Goal: Transaction & Acquisition: Purchase product/service

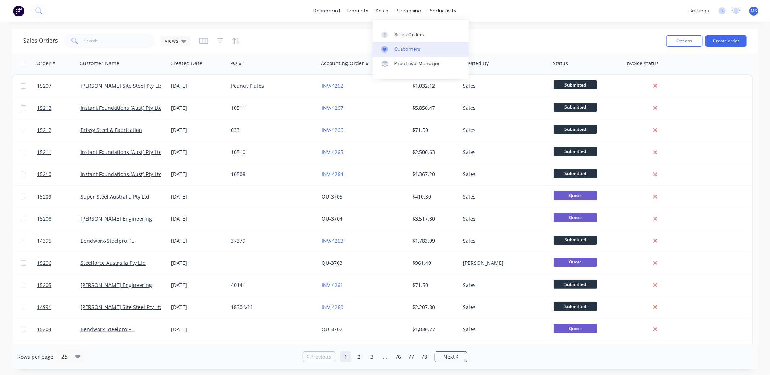
click at [402, 45] on link "Customers" at bounding box center [421, 49] width 96 height 14
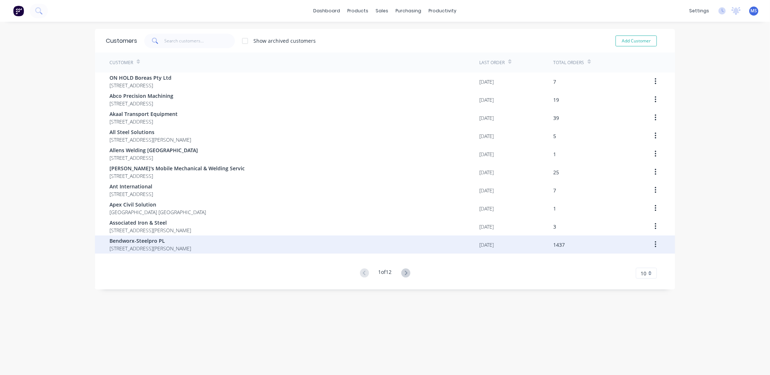
click at [154, 245] on span "[STREET_ADDRESS][PERSON_NAME]" at bounding box center [150, 249] width 82 height 8
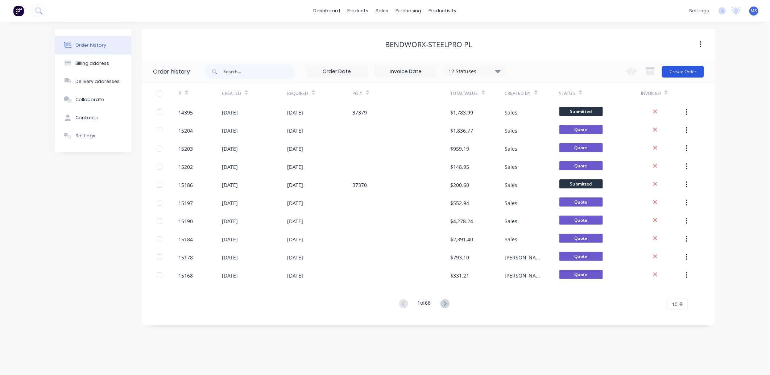
click at [681, 71] on button "Create Order" at bounding box center [683, 72] width 42 height 12
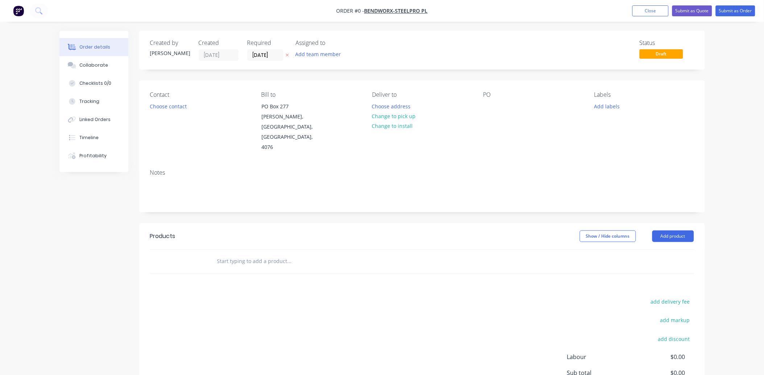
click at [250, 254] on input "text" at bounding box center [289, 261] width 145 height 14
type input "ten"
click at [262, 300] on div "Ten der Product" at bounding box center [328, 315] width 217 height 30
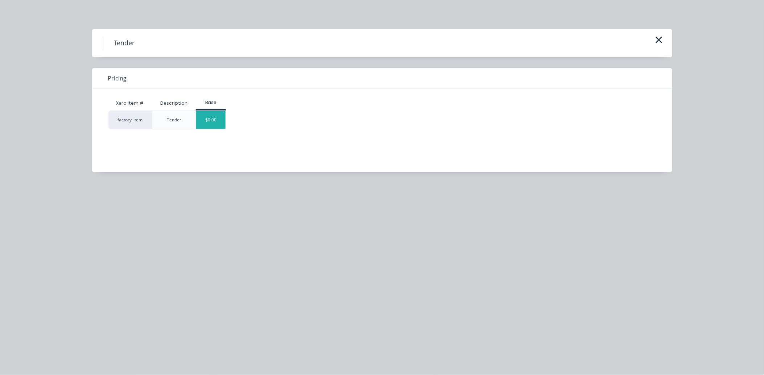
click at [205, 124] on div "$0.00" at bounding box center [210, 120] width 29 height 18
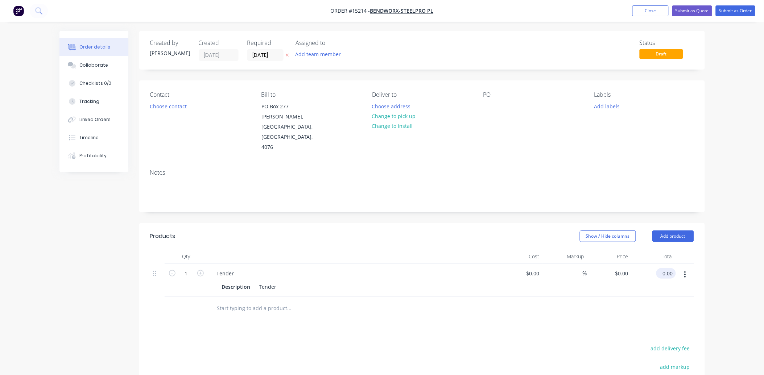
click at [672, 268] on input "0.00" at bounding box center [667, 273] width 17 height 11
type input "3410"
type input "$3,410.00"
click at [672, 268] on input "3410.00" at bounding box center [662, 273] width 26 height 11
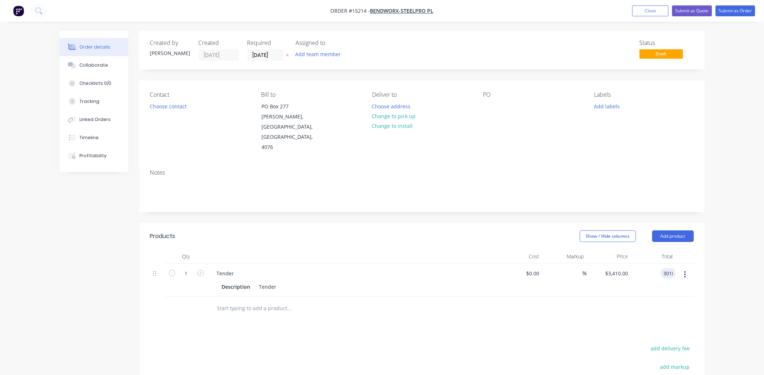
type input "3010"
type input "$3,010.00"
click at [671, 268] on input "3010.00" at bounding box center [662, 273] width 26 height 11
type input "3120"
type input "$3,120.00"
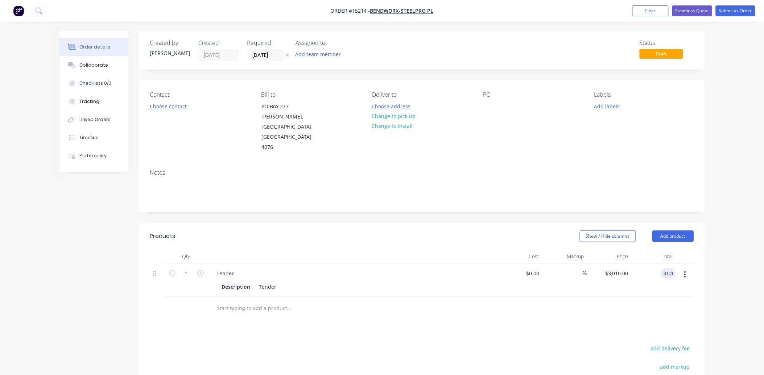
type input "$3,120.00"
click at [659, 13] on button "Close" at bounding box center [650, 10] width 36 height 11
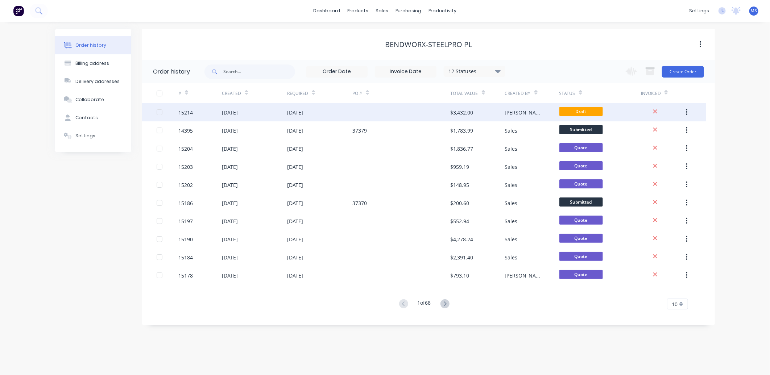
click at [327, 114] on div "[DATE]" at bounding box center [319, 112] width 65 height 18
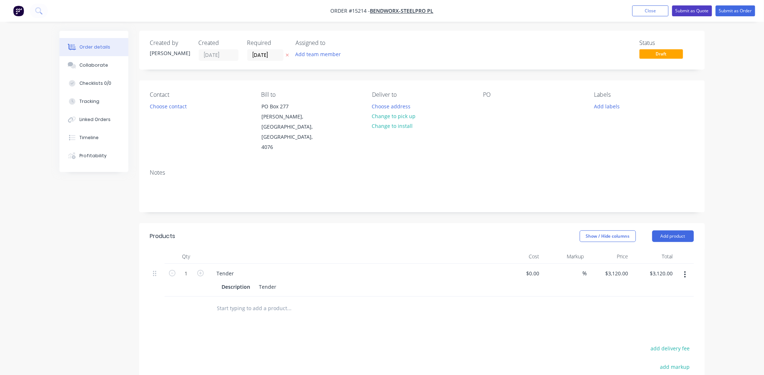
click at [695, 14] on button "Submit as Quote" at bounding box center [692, 10] width 40 height 11
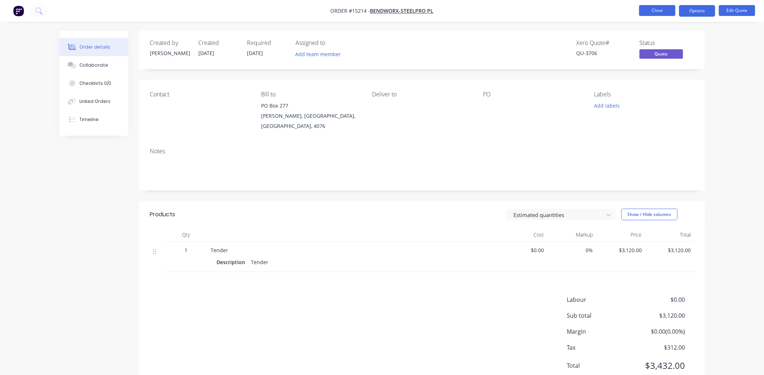
click at [648, 5] on button "Close" at bounding box center [657, 10] width 36 height 11
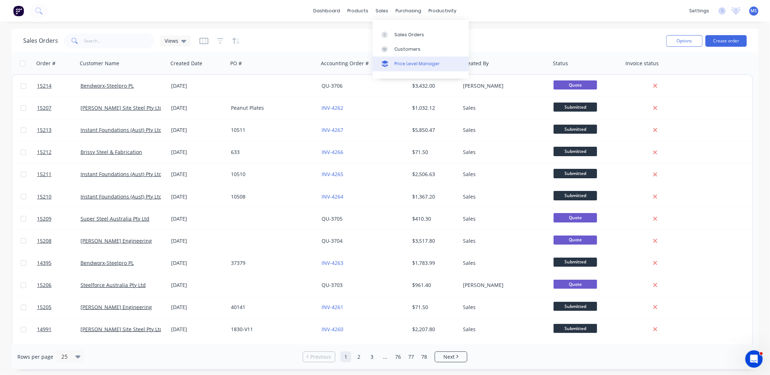
click at [412, 58] on link "Price Level Manager" at bounding box center [421, 64] width 96 height 14
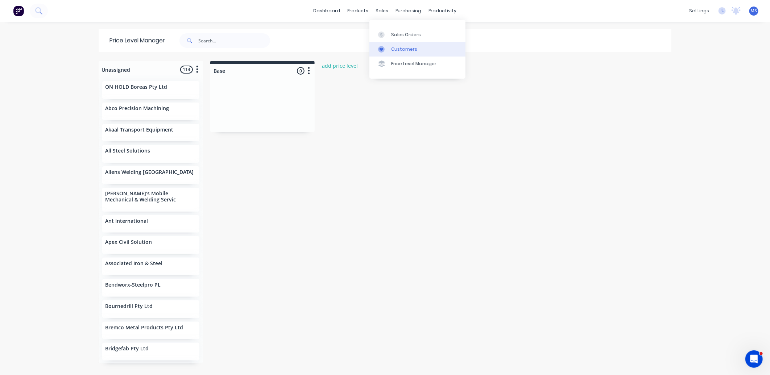
click at [406, 47] on div "Customers" at bounding box center [404, 49] width 26 height 7
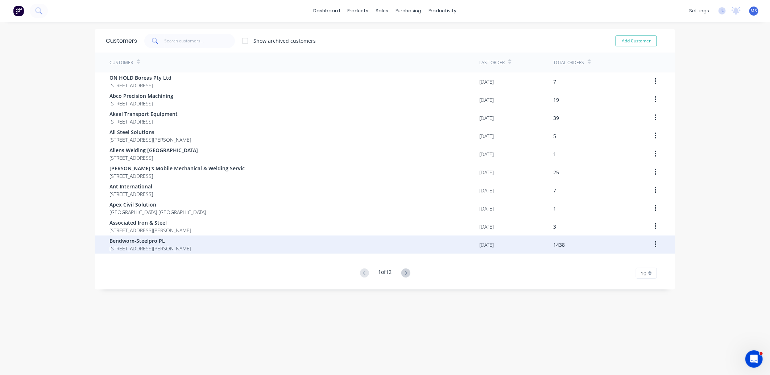
click at [191, 244] on span "Bendworx-Steelpro PL" at bounding box center [150, 241] width 82 height 8
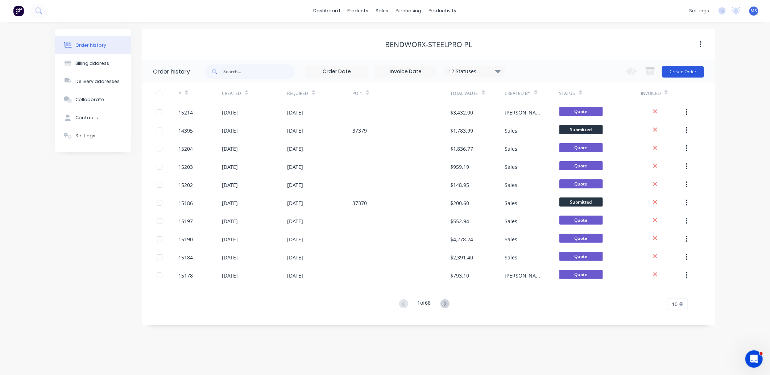
click at [693, 68] on button "Create Order" at bounding box center [683, 72] width 42 height 12
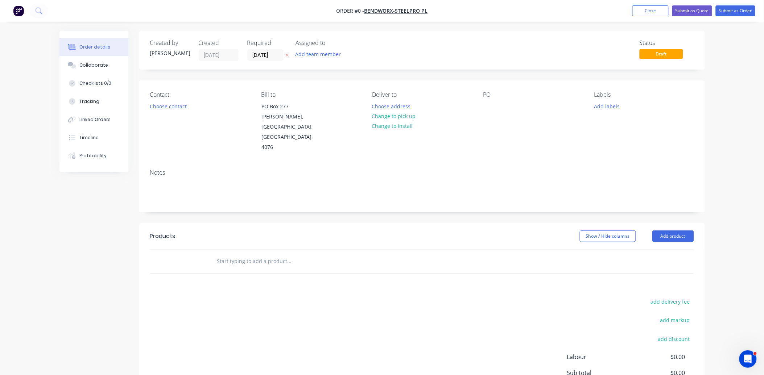
click at [251, 254] on input "text" at bounding box center [289, 261] width 145 height 14
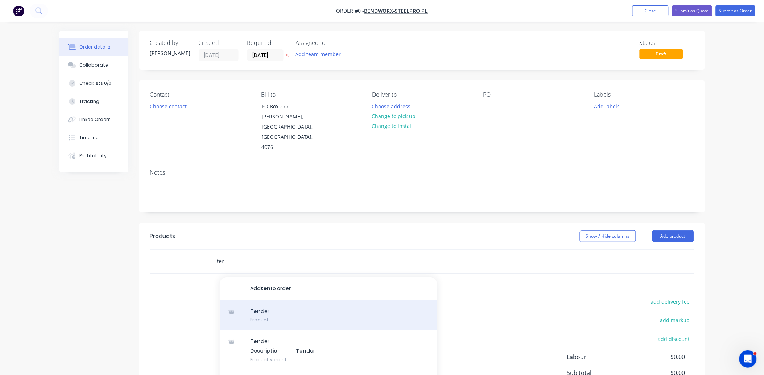
type input "ten"
click at [292, 300] on div "Ten der Product" at bounding box center [328, 315] width 217 height 30
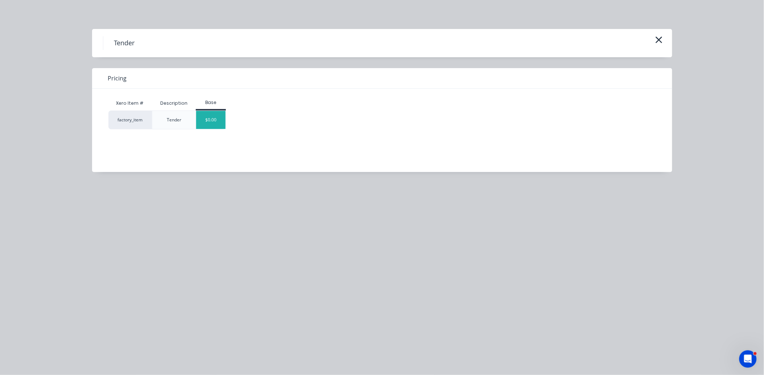
click at [217, 117] on div "$0.00" at bounding box center [210, 120] width 29 height 18
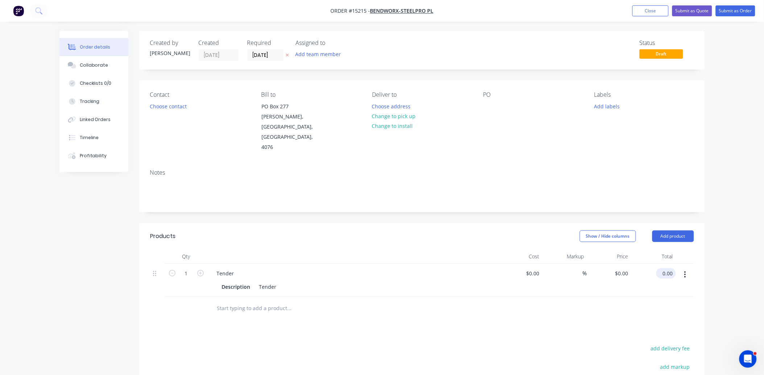
click at [673, 268] on input "0.00" at bounding box center [667, 273] width 17 height 11
type input "219.29"
type input "$219.29"
click at [695, 11] on button "Submit as Quote" at bounding box center [692, 10] width 40 height 11
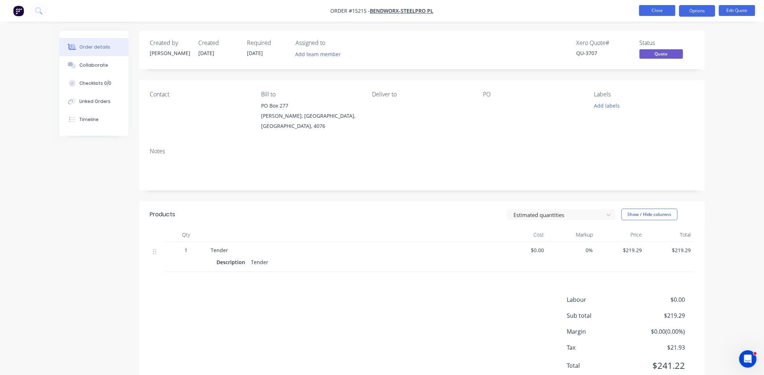
click at [655, 13] on button "Close" at bounding box center [657, 10] width 36 height 11
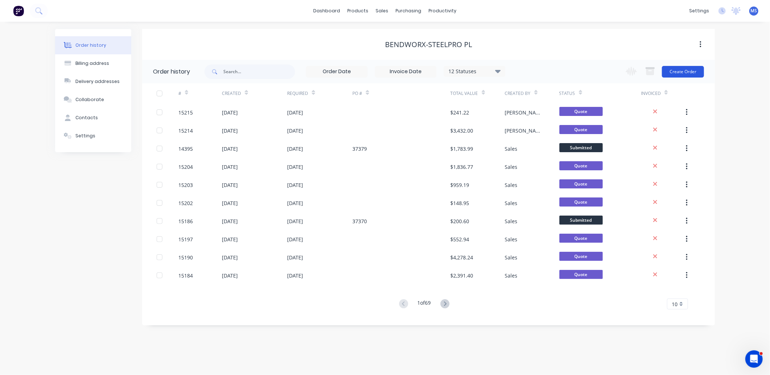
click at [669, 67] on button "Create Order" at bounding box center [683, 72] width 42 height 12
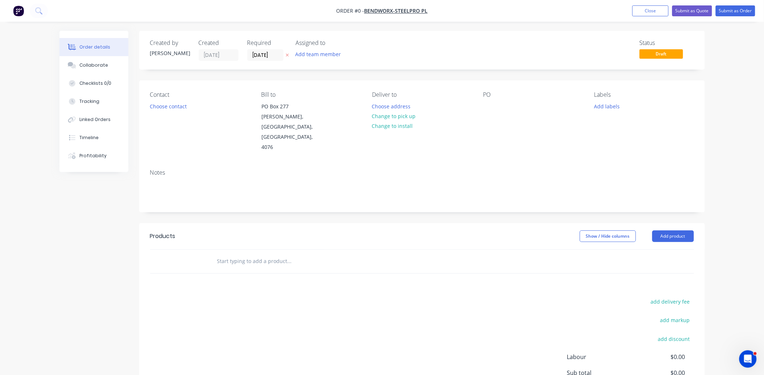
click at [243, 254] on input "text" at bounding box center [289, 261] width 145 height 14
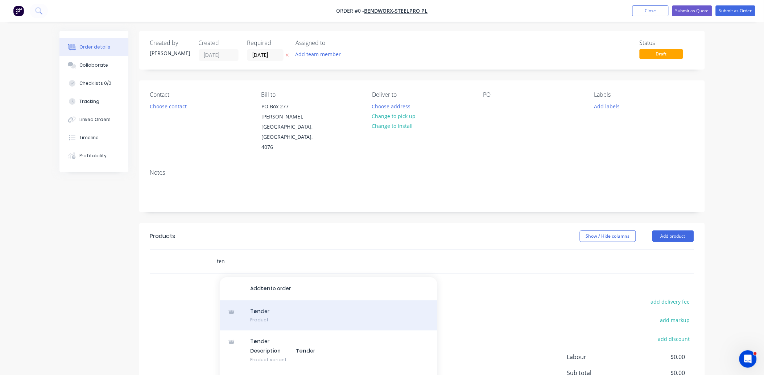
type input "ten"
click at [256, 300] on div "Ten der Product" at bounding box center [328, 315] width 217 height 30
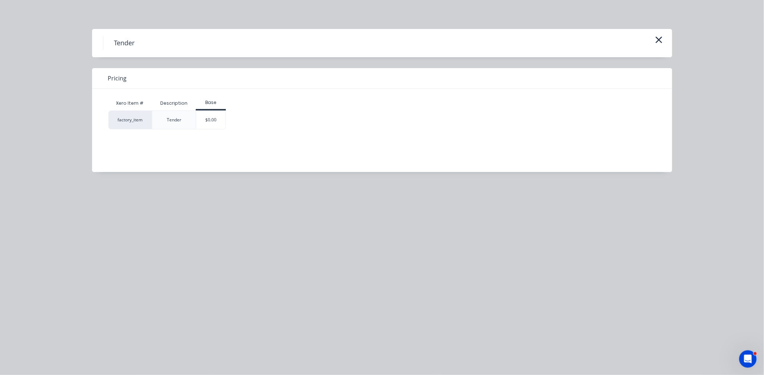
click at [223, 125] on div "$0.00" at bounding box center [210, 120] width 29 height 18
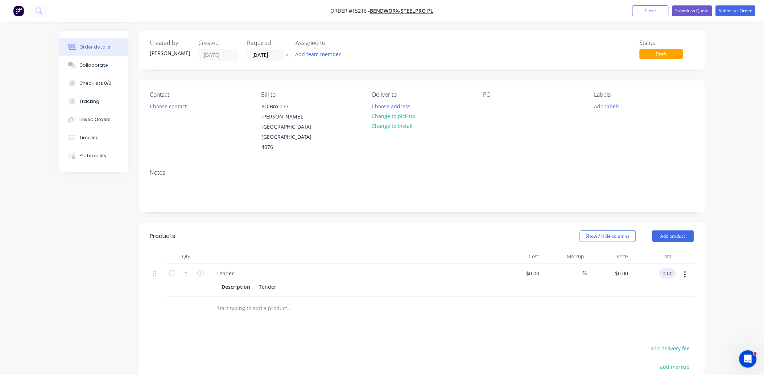
click at [663, 268] on input "0.00" at bounding box center [669, 273] width 14 height 11
type input "359"
type input "$359.00"
click at [688, 12] on button "Submit as Quote" at bounding box center [692, 10] width 40 height 11
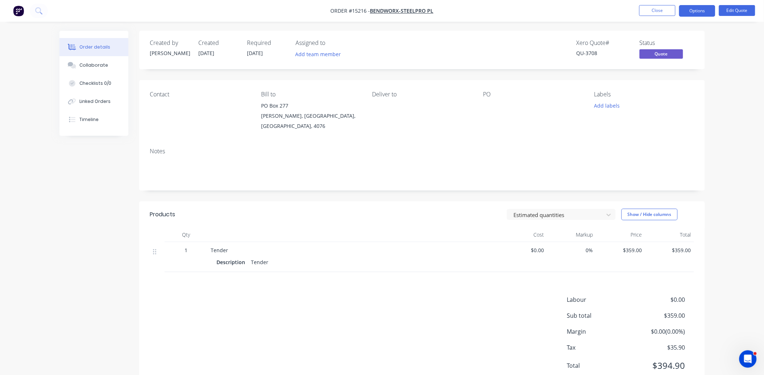
click at [662, 12] on button "Close" at bounding box center [657, 10] width 36 height 11
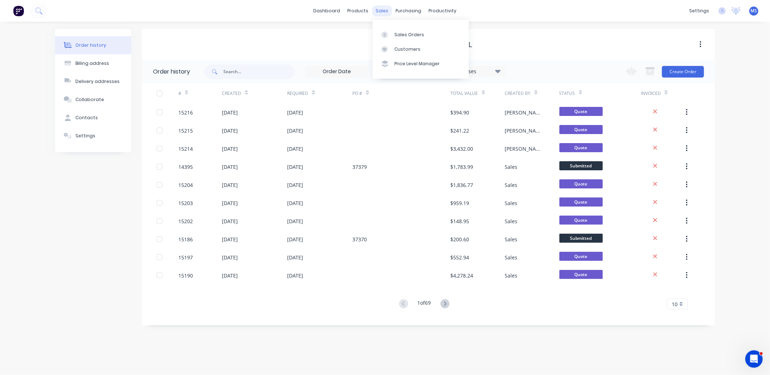
click at [381, 9] on div "sales" at bounding box center [382, 10] width 20 height 11
click at [417, 47] on div "Customers" at bounding box center [407, 49] width 26 height 7
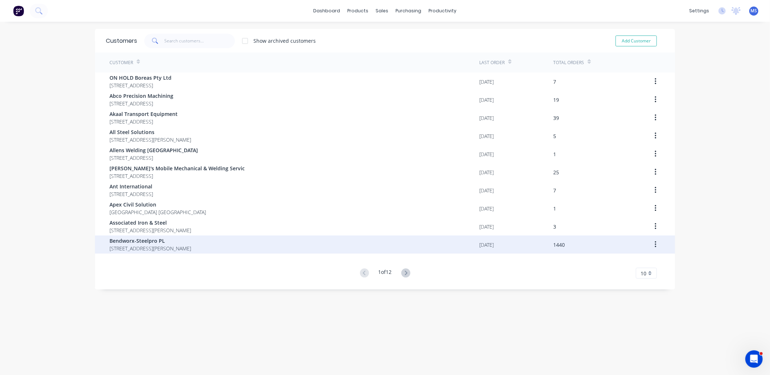
click at [191, 237] on span "Bendworx-Steelpro PL" at bounding box center [150, 241] width 82 height 8
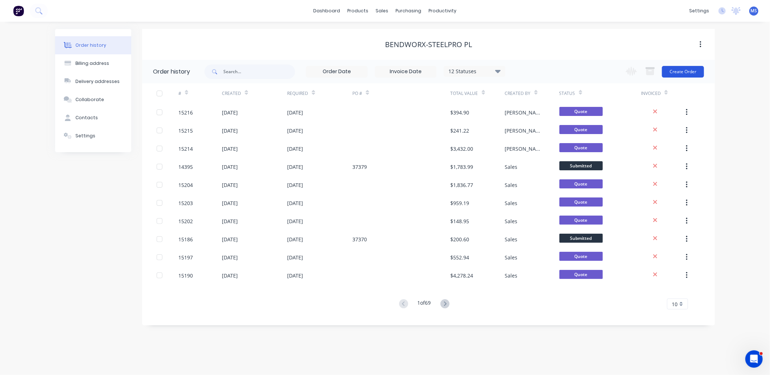
click at [685, 70] on button "Create Order" at bounding box center [683, 72] width 42 height 12
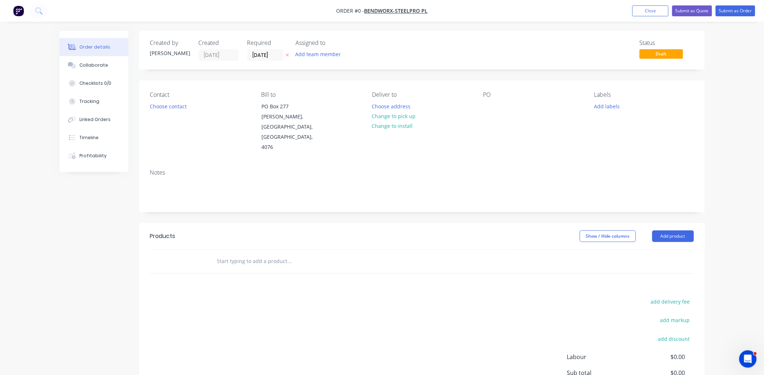
click at [266, 254] on input "text" at bounding box center [289, 261] width 145 height 14
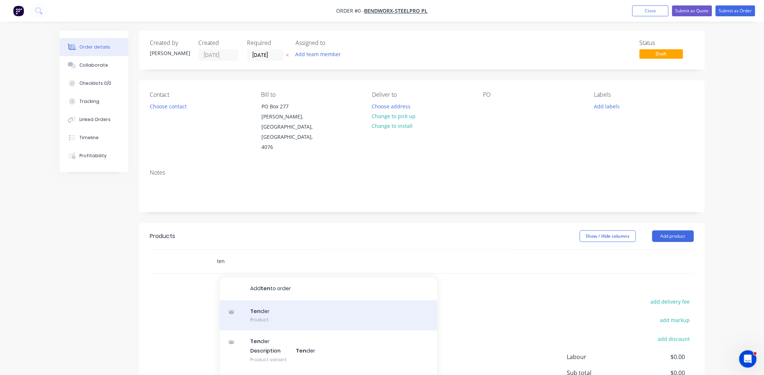
type input "ten"
click at [285, 300] on div "Ten der Product" at bounding box center [328, 315] width 217 height 30
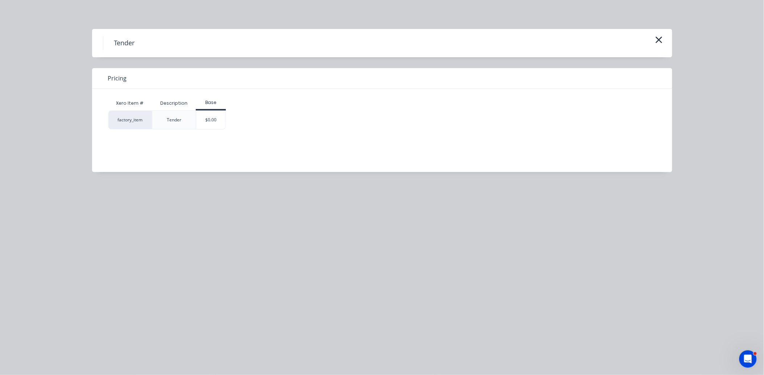
click at [222, 120] on div "$0.00" at bounding box center [210, 120] width 29 height 18
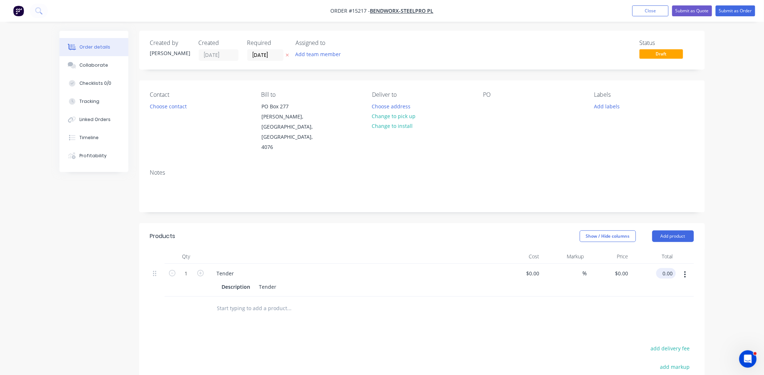
click at [673, 268] on input "0.00" at bounding box center [667, 273] width 17 height 11
type input "326"
type input "$326.00"
click at [698, 11] on button "Submit as Quote" at bounding box center [692, 10] width 40 height 11
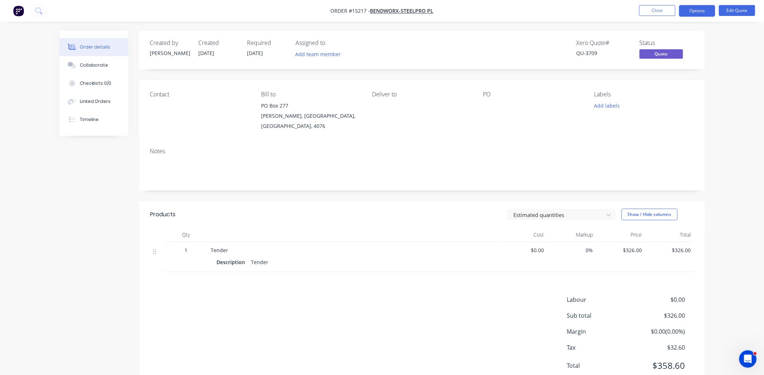
click at [660, 17] on nav "Order #15217 - Bendworx-Steelpro PL Close Options Edit Quote" at bounding box center [382, 11] width 764 height 22
click at [660, 12] on button "Close" at bounding box center [657, 10] width 36 height 11
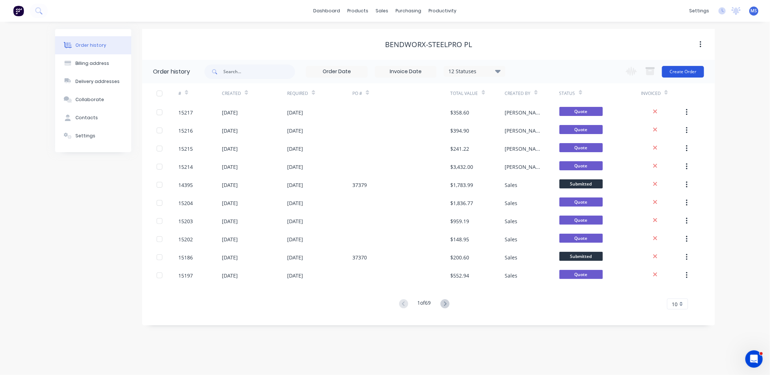
click at [680, 75] on button "Create Order" at bounding box center [683, 72] width 42 height 12
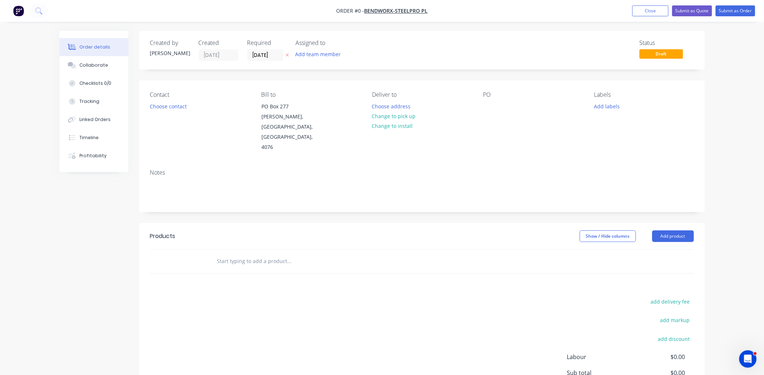
click at [245, 254] on input "text" at bounding box center [289, 261] width 145 height 14
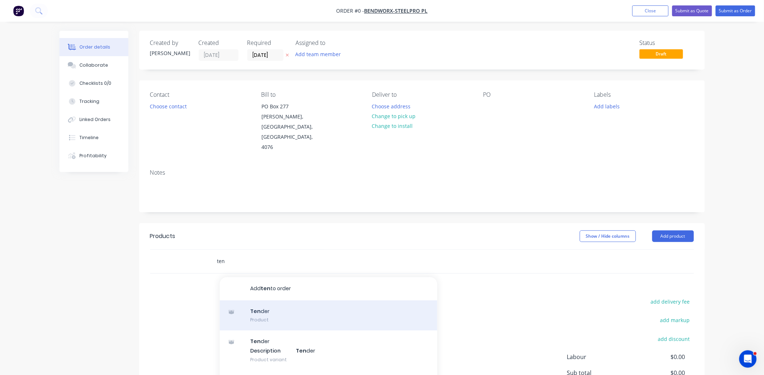
type input "ten"
click at [291, 300] on div "Ten der Product" at bounding box center [328, 315] width 217 height 30
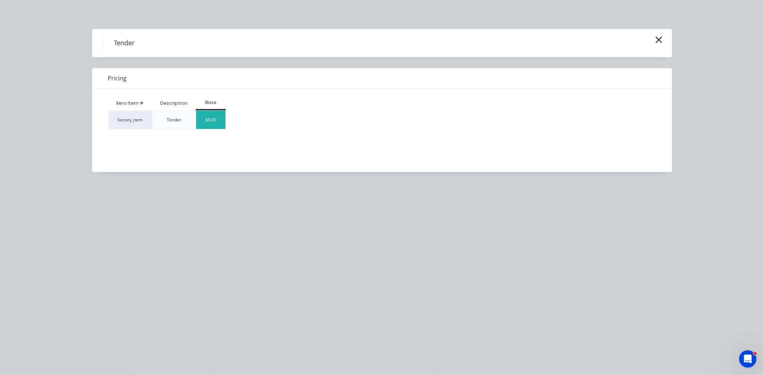
click at [215, 120] on div "$0.00" at bounding box center [210, 120] width 29 height 18
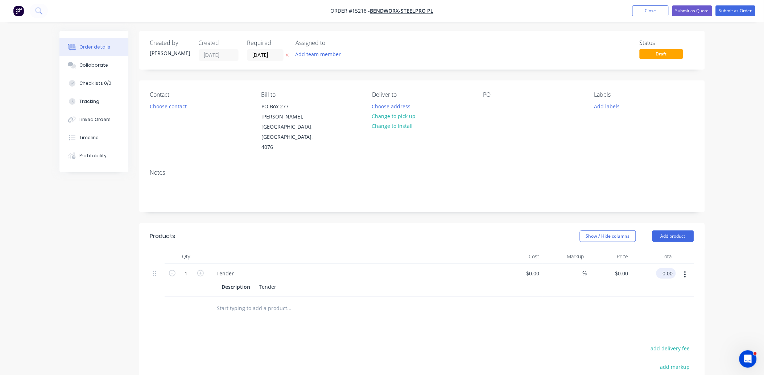
click at [673, 268] on input "0.00" at bounding box center [667, 273] width 17 height 11
type input "2033"
type input "$2,033.00"
click at [696, 12] on button "Submit as Quote" at bounding box center [692, 10] width 40 height 11
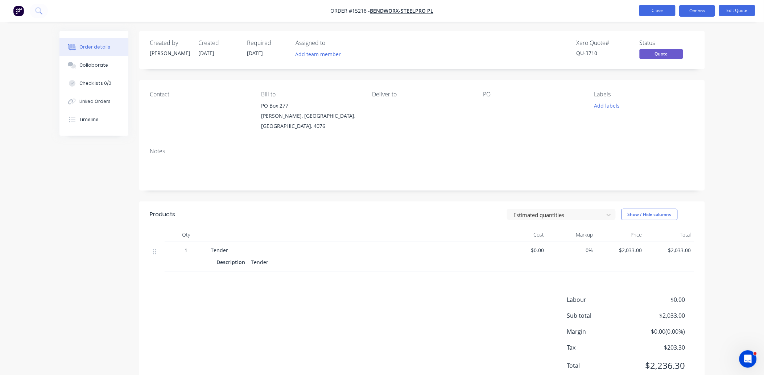
click at [645, 11] on button "Close" at bounding box center [657, 10] width 36 height 11
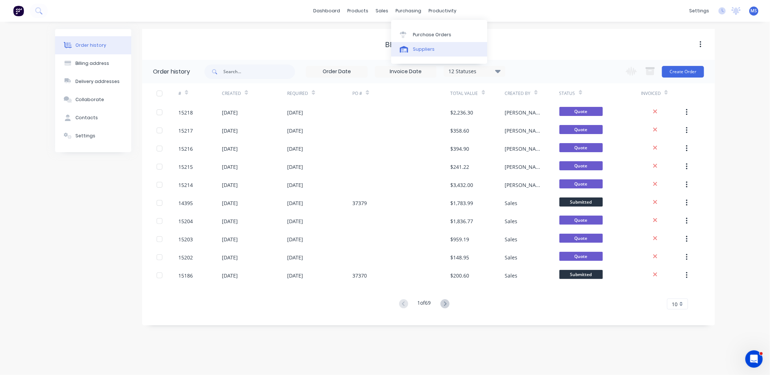
click at [434, 45] on link "Suppliers" at bounding box center [439, 49] width 96 height 14
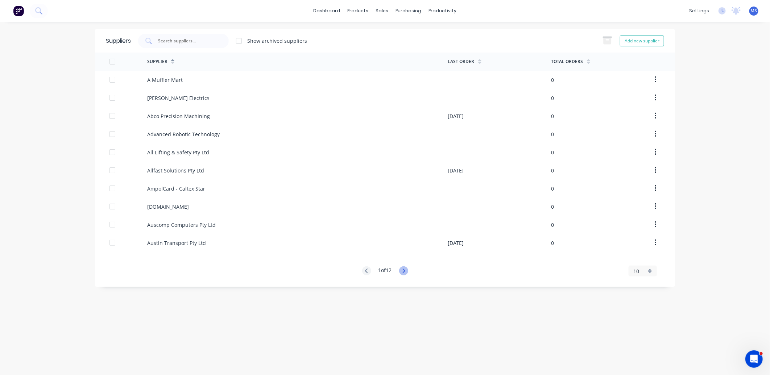
click at [408, 273] on icon at bounding box center [403, 270] width 9 height 9
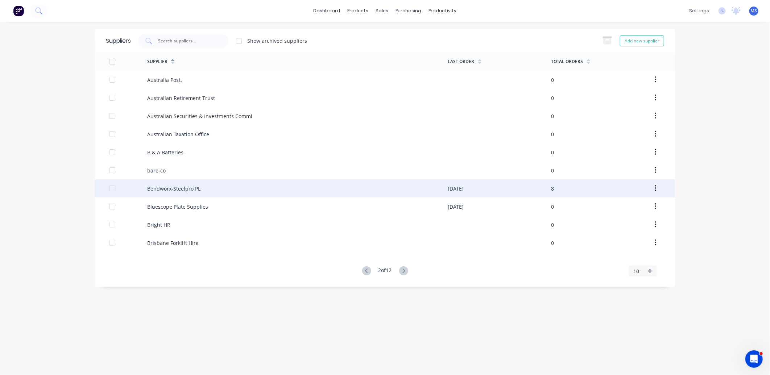
click at [264, 182] on div "Bendworx-Steelpro PL" at bounding box center [297, 188] width 301 height 18
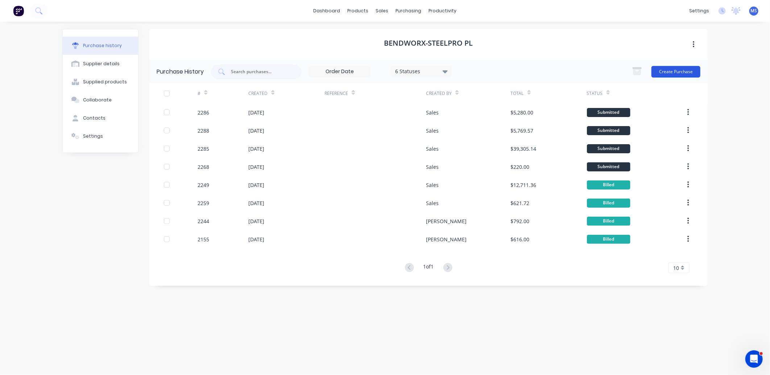
click at [689, 74] on button "Create Purchase" at bounding box center [675, 72] width 49 height 12
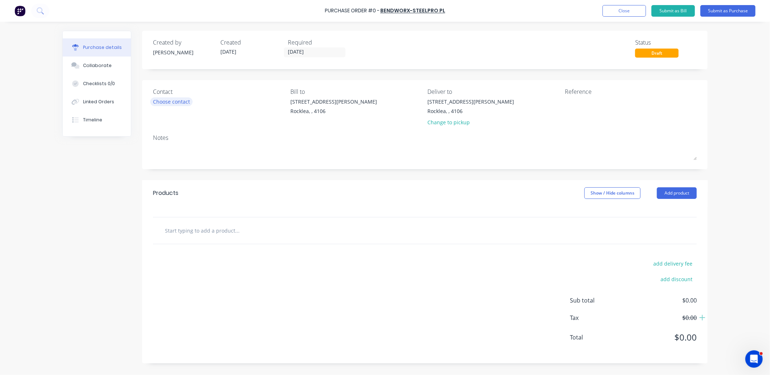
click at [169, 101] on div "Choose contact" at bounding box center [171, 102] width 37 height 8
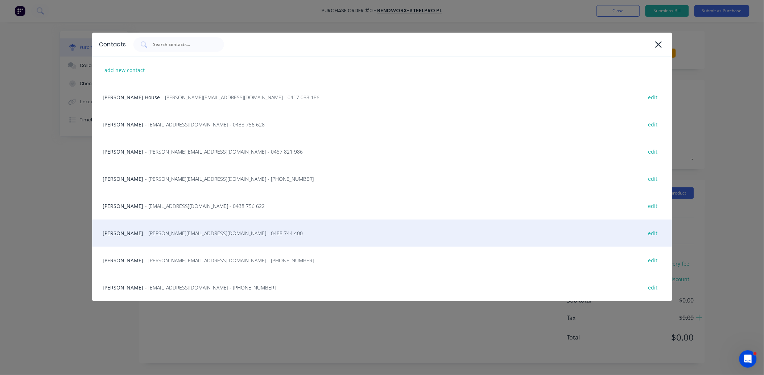
click at [173, 229] on div "[PERSON_NAME] - [EMAIL_ADDRESS][DOMAIN_NAME] - 0488 744 400 edit" at bounding box center [382, 233] width 580 height 27
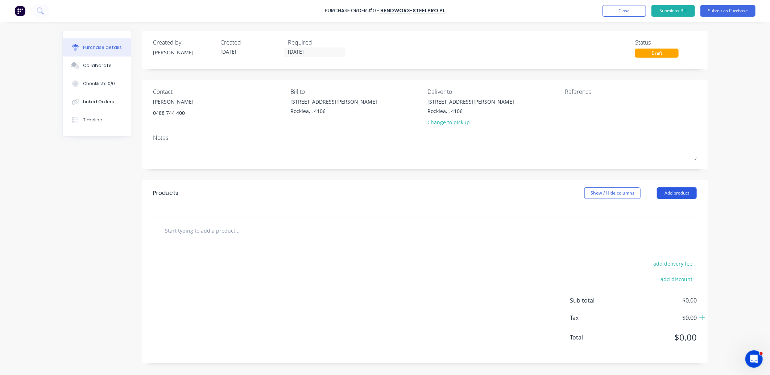
click at [679, 197] on button "Add product" at bounding box center [677, 193] width 40 height 12
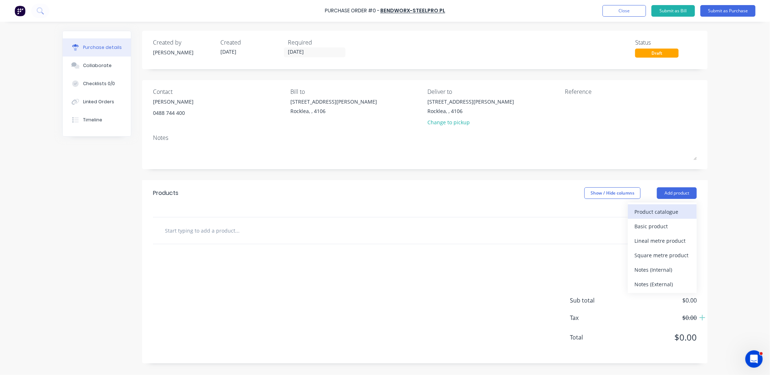
click at [668, 211] on div "Product catalogue" at bounding box center [662, 212] width 56 height 11
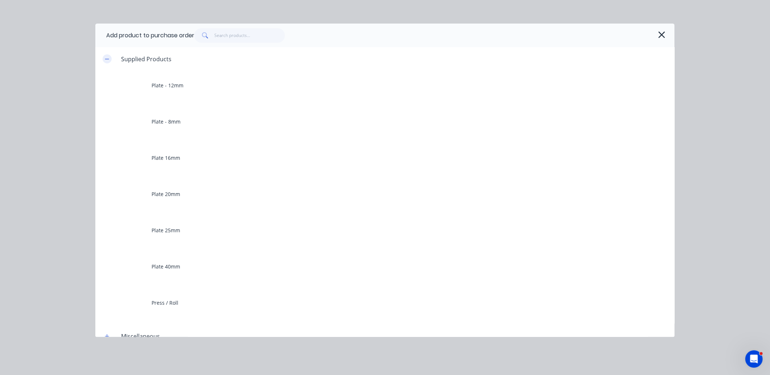
click at [107, 59] on icon "button" at bounding box center [107, 59] width 4 height 0
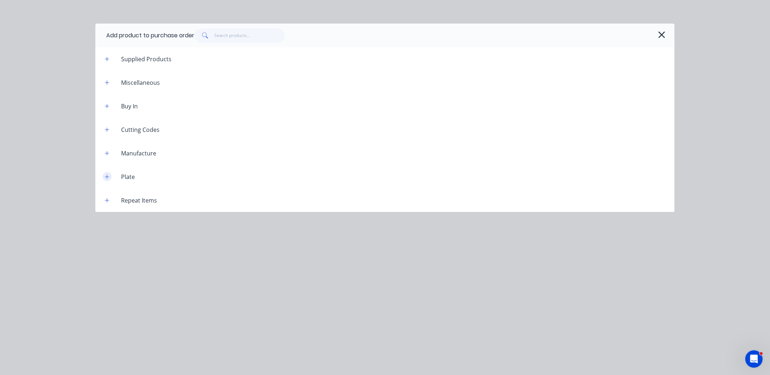
click at [107, 176] on icon "button" at bounding box center [107, 176] width 4 height 5
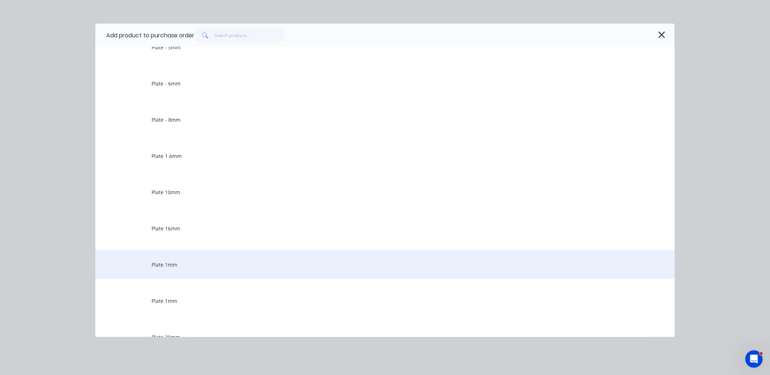
scroll to position [269, 0]
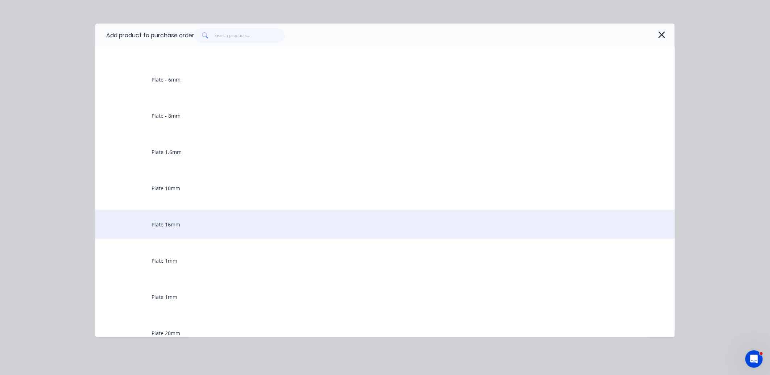
click at [190, 223] on div "Plate 16mm" at bounding box center [384, 224] width 579 height 29
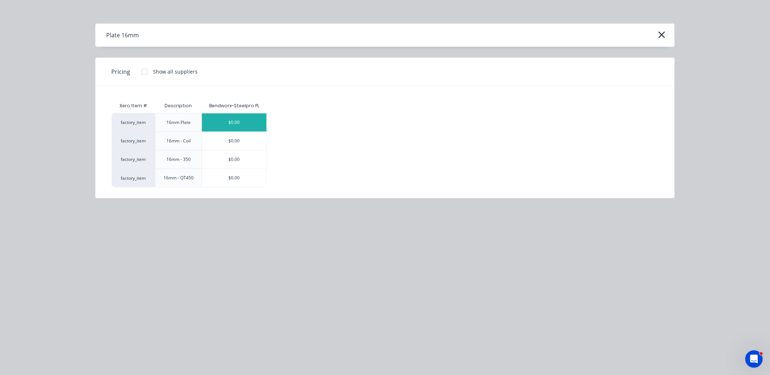
click at [233, 126] on div "$0.00" at bounding box center [234, 122] width 65 height 18
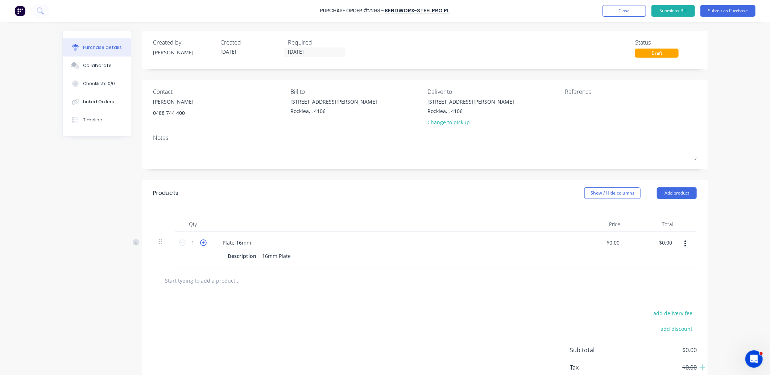
click at [200, 244] on icon at bounding box center [203, 243] width 7 height 7
drag, startPoint x: 192, startPoint y: 245, endPoint x: 179, endPoint y: 248, distance: 14.2
click at [181, 248] on div "2 2" at bounding box center [193, 242] width 25 height 11
type input "14.4"
click at [287, 256] on div "16mm Plate" at bounding box center [276, 256] width 34 height 11
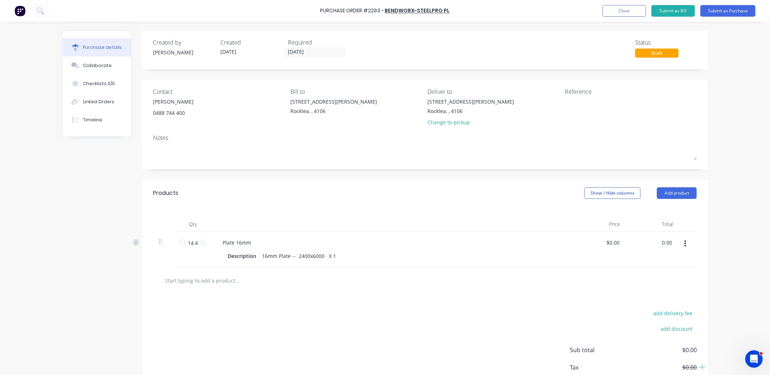
drag, startPoint x: 657, startPoint y: 249, endPoint x: 648, endPoint y: 249, distance: 9.4
click at [648, 249] on div "0.00 0.00" at bounding box center [652, 250] width 53 height 36
type input "2622"
type input "$182.0833"
type input "$2,622.00"
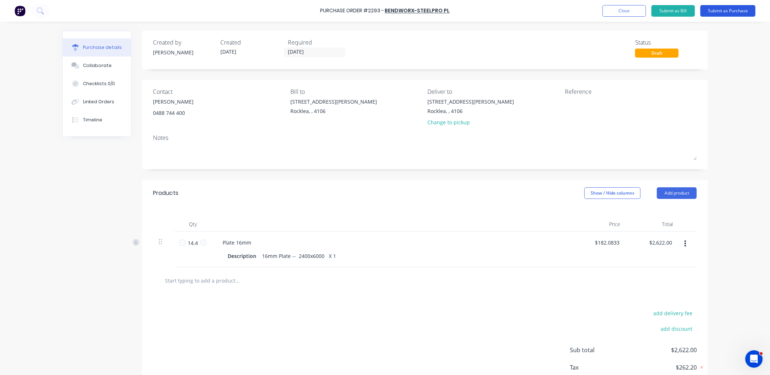
click at [718, 13] on button "Submit as Purchase" at bounding box center [727, 11] width 55 height 12
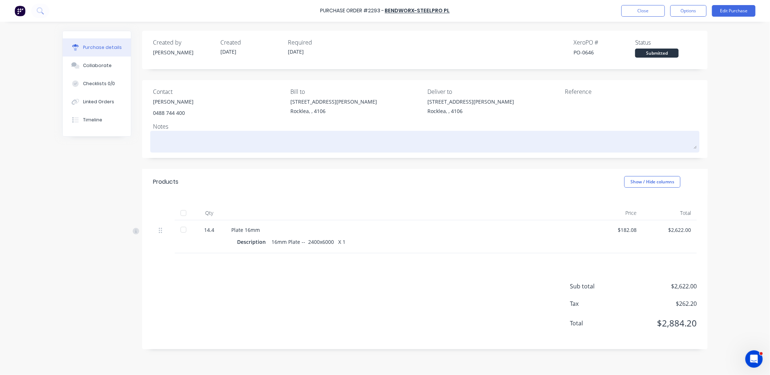
click at [203, 136] on textarea at bounding box center [425, 141] width 544 height 16
type textarea "x"
type textarea "b"
type textarea "x"
type textarea "be"
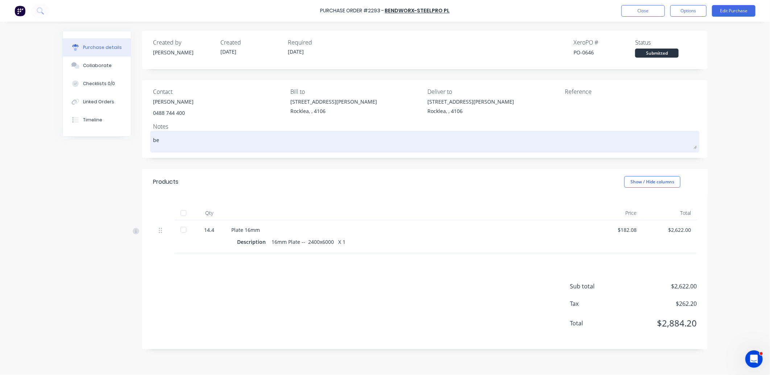
type textarea "x"
type textarea "ben"
type textarea "x"
type textarea "bend"
type textarea "x"
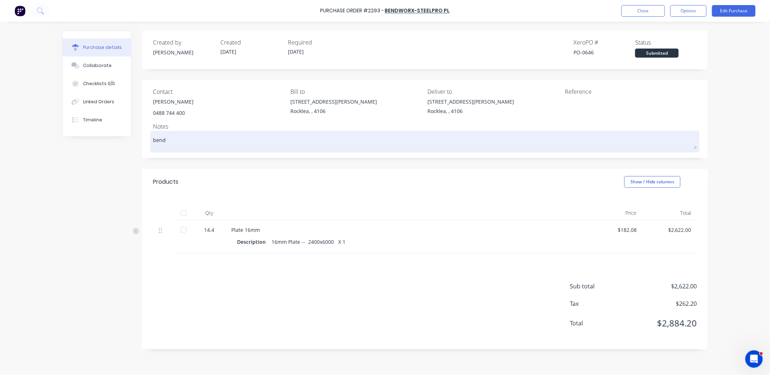
type textarea "bendw"
type textarea "x"
type textarea "bendwo"
type textarea "x"
type textarea "bendwor"
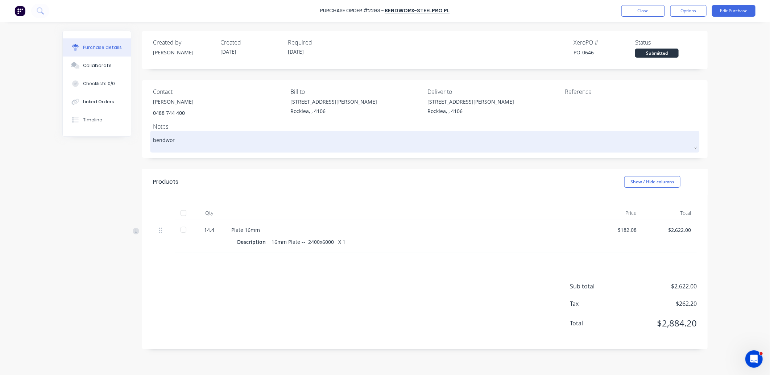
type textarea "x"
type textarea "bendworx"
type textarea "x"
type textarea "bendworx"
type textarea "x"
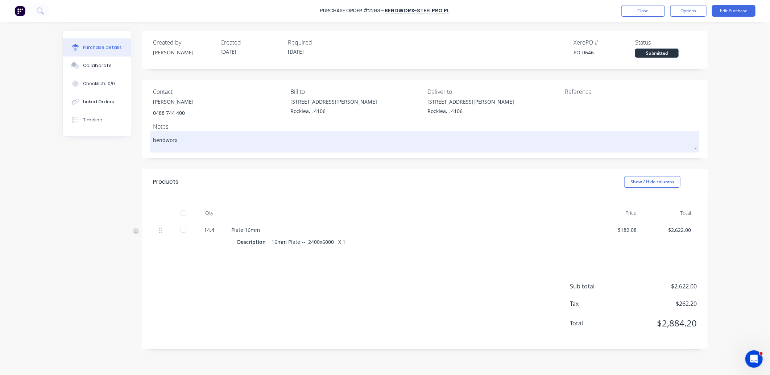
type textarea "bendworx o"
type textarea "x"
type textarea "bendworx or"
type textarea "x"
type textarea "bendworx ord"
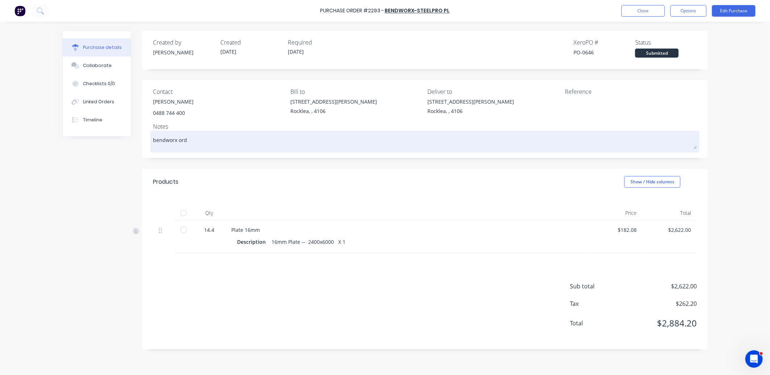
type textarea "x"
type textarea "bendworx orde"
type textarea "x"
type textarea "bendworx order"
type textarea "x"
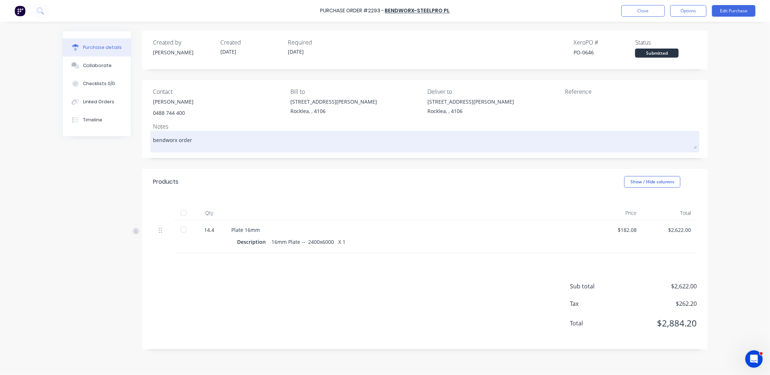
type textarea "bendworx order"
type textarea "x"
type textarea "bendworx order 1"
type textarea "x"
type textarea "bendworx order 15"
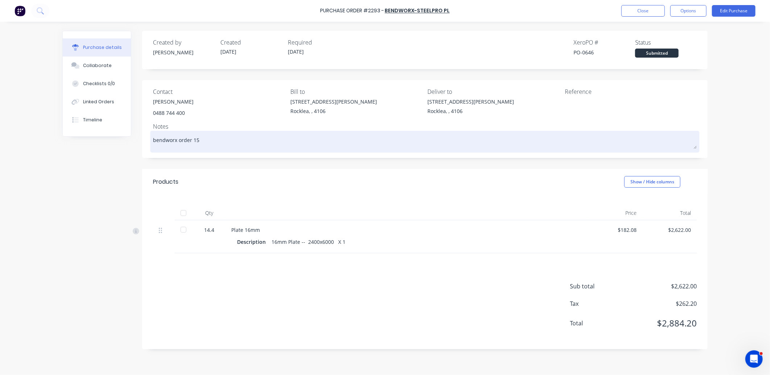
type textarea "x"
type textarea "bendworx order 152"
type textarea "x"
type textarea "bendworx order 1521"
type textarea "x"
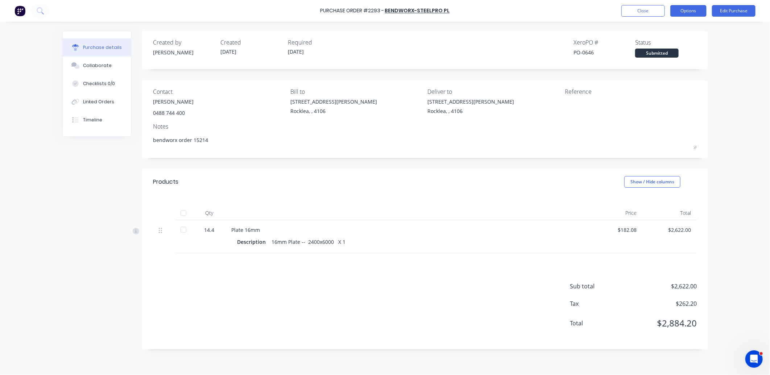
type textarea "bendworx order 15214"
type textarea "x"
type textarea "bendworx order 15214"
click at [699, 11] on button "Options" at bounding box center [688, 11] width 36 height 12
click at [670, 31] on div "Print / Email" at bounding box center [672, 29] width 56 height 11
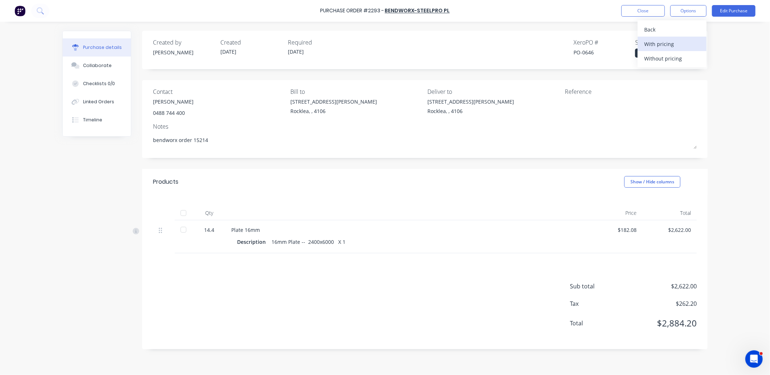
click at [671, 42] on div "With pricing" at bounding box center [672, 44] width 56 height 11
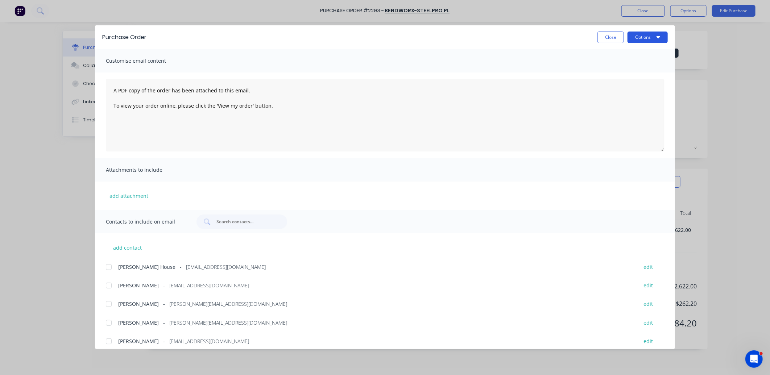
click at [646, 37] on button "Options" at bounding box center [647, 38] width 40 height 12
click at [640, 69] on div "Print" at bounding box center [633, 70] width 56 height 11
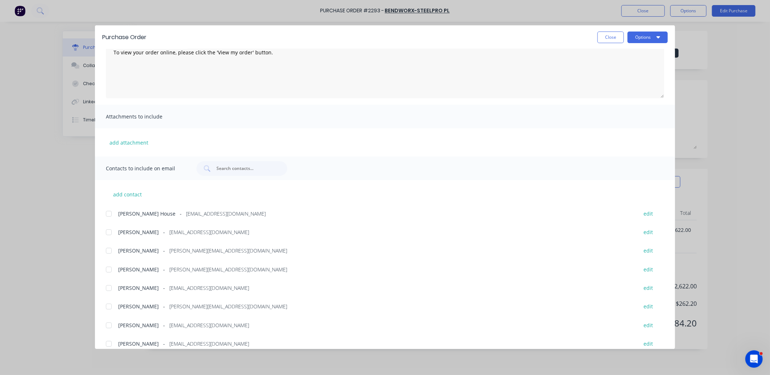
click at [109, 304] on div at bounding box center [108, 306] width 14 height 14
click at [660, 37] on icon "button" at bounding box center [658, 37] width 4 height 6
click at [626, 82] on div "Email" at bounding box center [633, 84] width 56 height 11
click at [614, 38] on button "Close" at bounding box center [610, 38] width 26 height 12
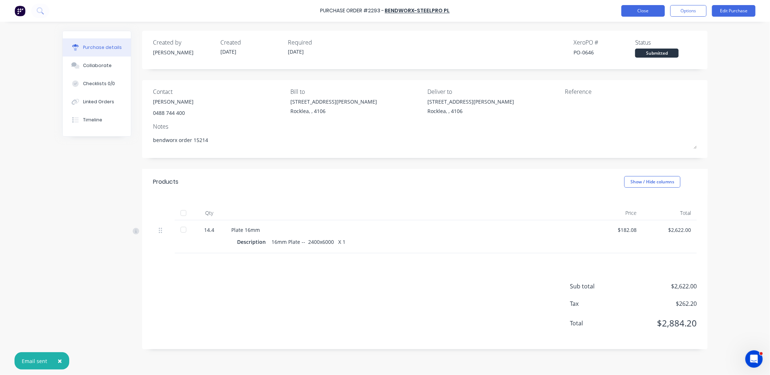
click at [632, 10] on button "Close" at bounding box center [642, 11] width 43 height 12
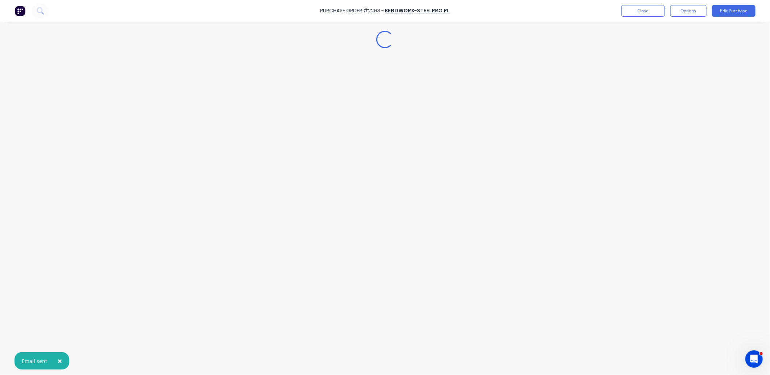
type textarea "x"
